Goal: Complete application form

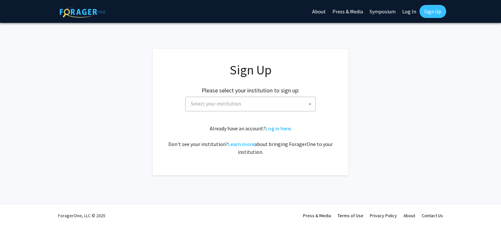
click at [252, 101] on span "Select your institution" at bounding box center [251, 103] width 127 height 13
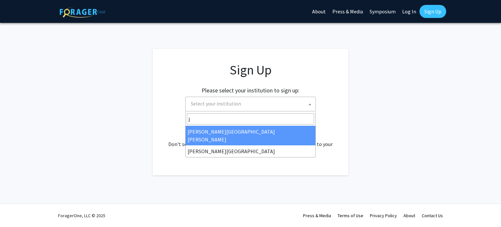
type input "j"
select select "1"
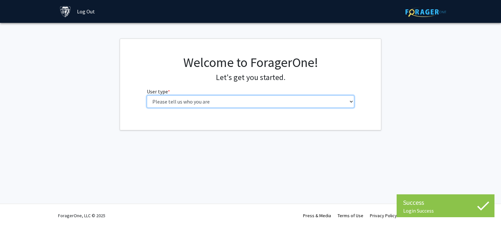
click at [200, 103] on select "Please tell us who you are Undergraduate Student Master's Student Doctoral Cand…" at bounding box center [251, 101] width 208 height 12
select select "2: masters"
click at [147, 95] on select "Please tell us who you are Undergraduate Student Master's Student Doctoral Cand…" at bounding box center [251, 101] width 208 height 12
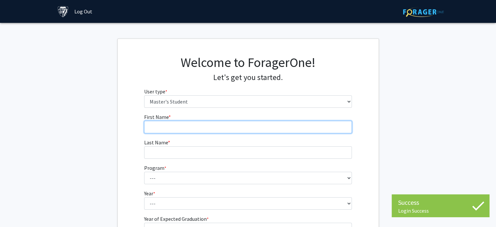
click at [197, 125] on input "First Name * required" at bounding box center [248, 127] width 208 height 12
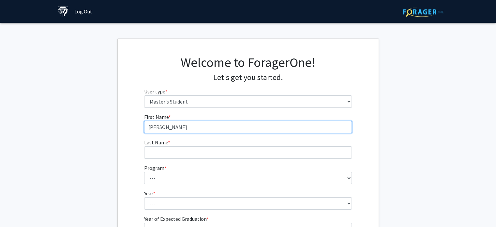
type input "[PERSON_NAME]"
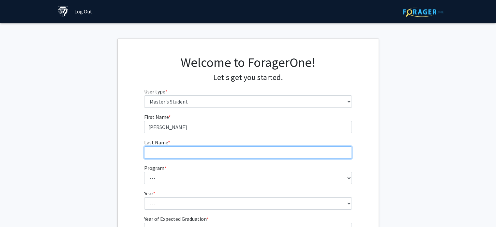
click at [191, 147] on input "Last Name * required" at bounding box center [248, 152] width 208 height 12
type input "[PERSON_NAME]"
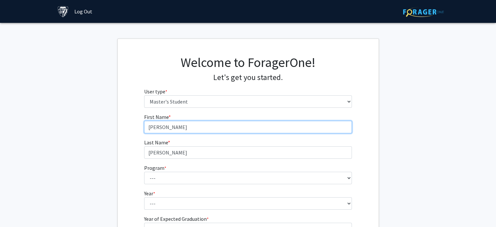
click at [163, 122] on input "[PERSON_NAME]" at bounding box center [248, 127] width 208 height 12
type input "[PERSON_NAME]"
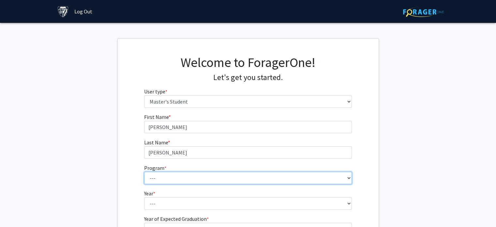
click at [167, 171] on select "--- Anatomy Education Applied and Computational Mathematics Applied Biomedical …" at bounding box center [248, 177] width 208 height 12
select select "30: 20"
click at [144, 171] on select "--- Anatomy Education Applied and Computational Mathematics Applied Biomedical …" at bounding box center [248, 177] width 208 height 12
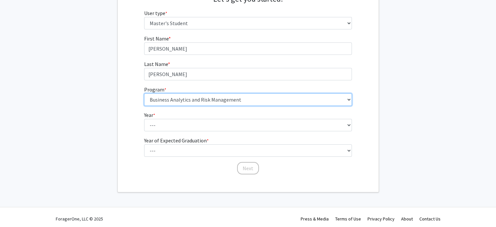
scroll to position [81, 0]
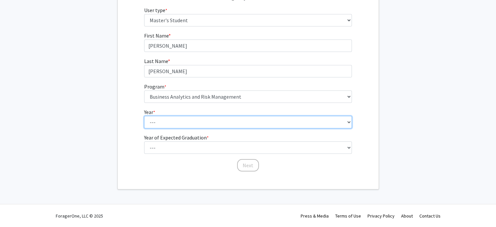
click at [195, 122] on select "--- First Year Second Year" at bounding box center [248, 122] width 208 height 12
select select "1: first_year"
click at [144, 116] on select "--- First Year Second Year" at bounding box center [248, 122] width 208 height 12
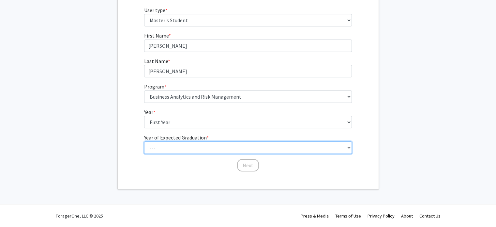
click at [186, 146] on select "--- 2025 2026 2027 2028 2029 2030 2031 2032 2033 2034" at bounding box center [248, 147] width 208 height 12
click at [144, 141] on select "--- 2025 2026 2027 2028 2029 2030 2031 2032 2033 2034" at bounding box center [248, 147] width 208 height 12
click at [195, 146] on select "--- 2025 2026 2027 2028 2029 2030 2031 2032 2033 2034" at bounding box center [248, 147] width 208 height 12
select select "2: 2026"
click at [144, 141] on select "--- 2025 2026 2027 2028 2029 2030 2031 2032 2033 2034" at bounding box center [248, 147] width 208 height 12
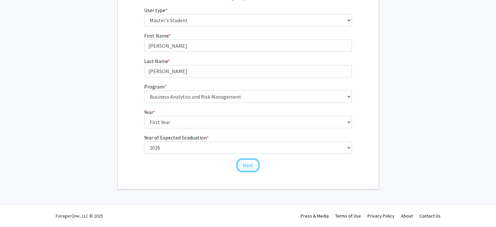
click at [245, 164] on button "Next" at bounding box center [248, 165] width 22 height 12
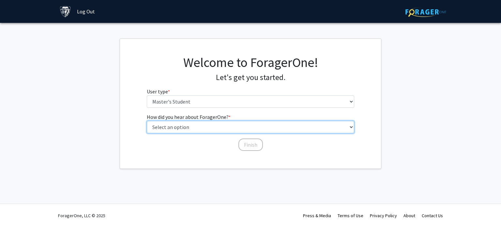
click at [193, 127] on select "Select an option Peer/student recommendation Faculty/staff recommendation Unive…" at bounding box center [251, 127] width 208 height 12
click at [147, 121] on select "Select an option Peer/student recommendation Faculty/staff recommendation Unive…" at bounding box center [251, 127] width 208 height 12
click at [217, 123] on select "Select an option Peer/student recommendation Faculty/staff recommendation Unive…" at bounding box center [251, 127] width 208 height 12
select select "3: university_website"
click at [147, 121] on select "Select an option Peer/student recommendation Faculty/staff recommendation Unive…" at bounding box center [251, 127] width 208 height 12
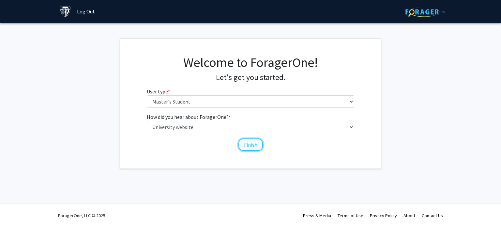
click at [250, 146] on button "Finish" at bounding box center [250, 144] width 24 height 12
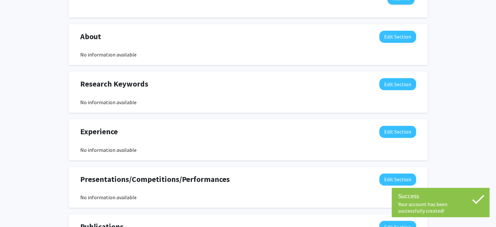
scroll to position [385, 0]
